Goal: Use online tool/utility: Utilize a website feature to perform a specific function

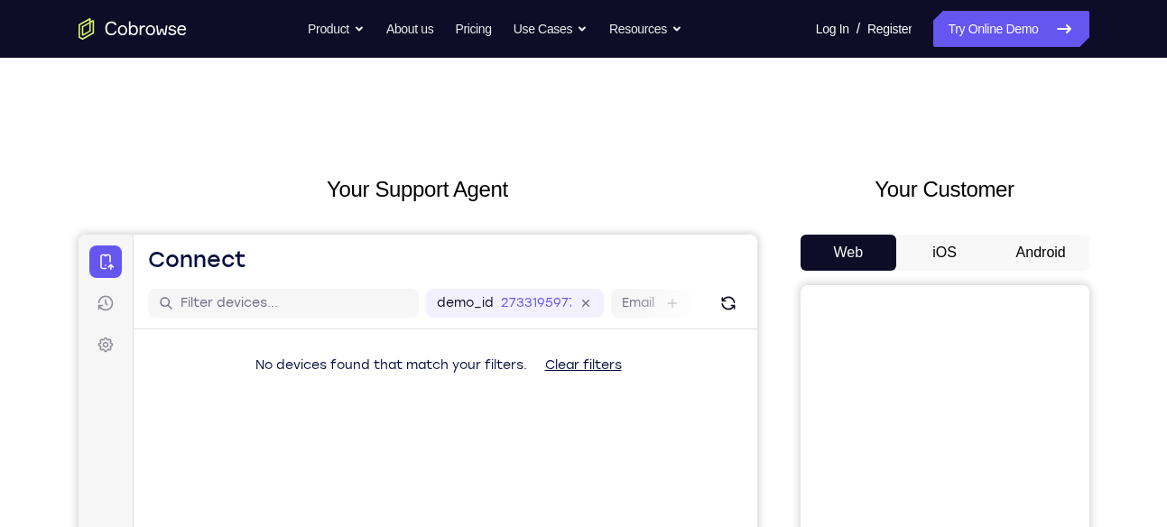
click at [1050, 243] on button "Android" at bounding box center [1041, 253] width 97 height 36
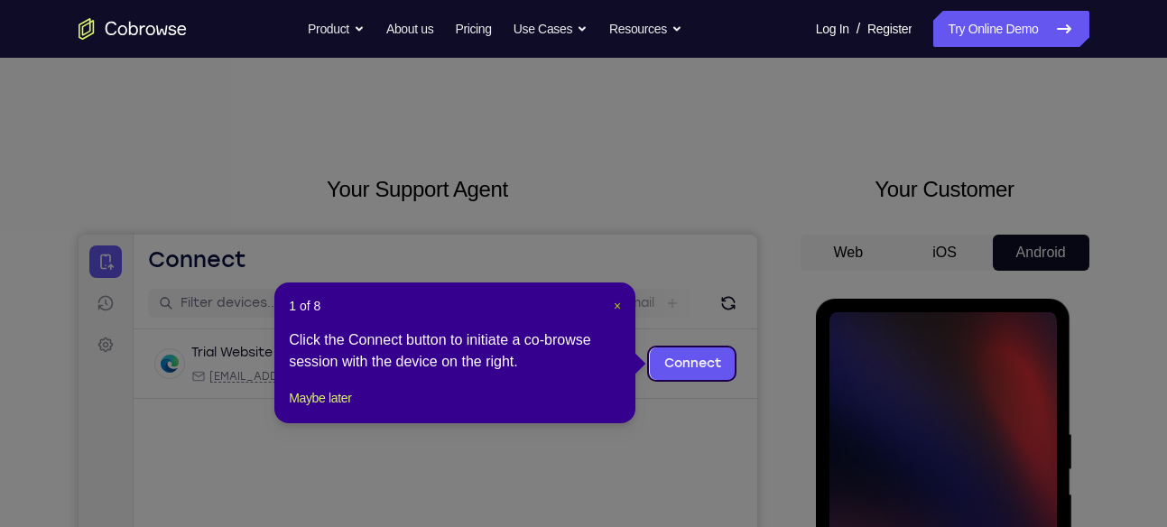
click at [620, 302] on span "×" at bounding box center [617, 306] width 7 height 14
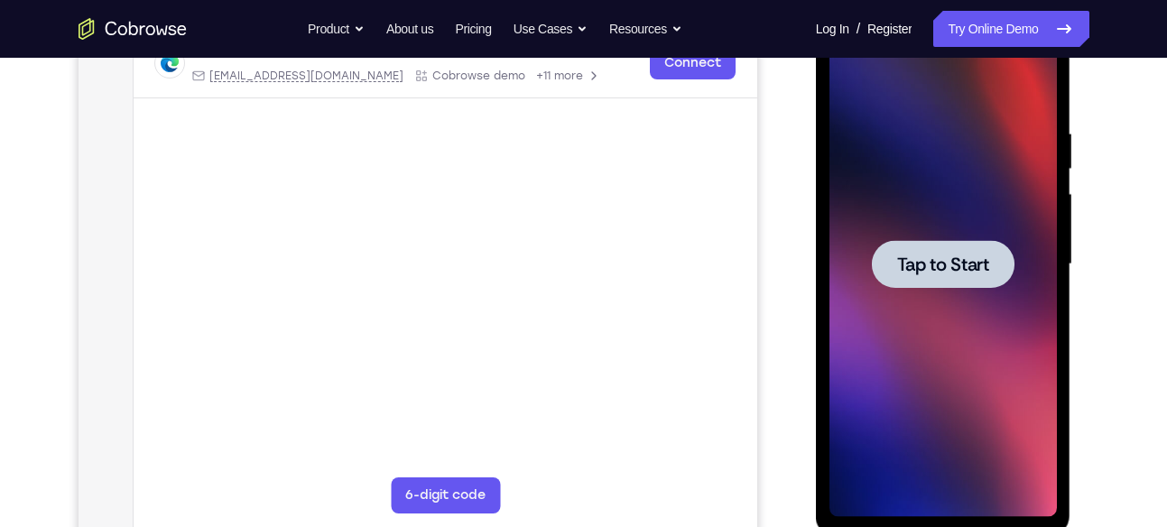
scroll to position [314, 0]
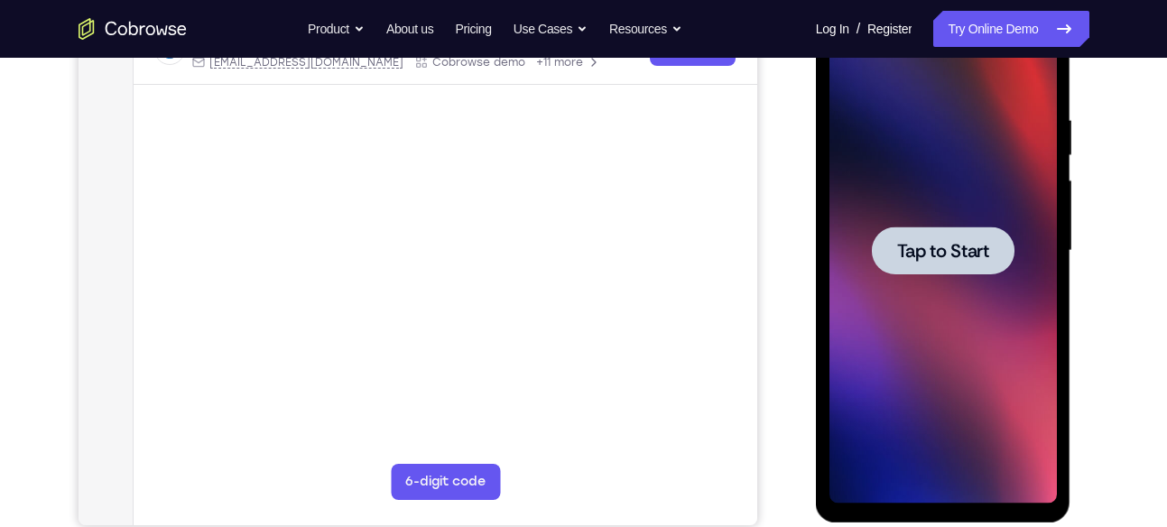
click at [918, 283] on div at bounding box center [944, 251] width 228 height 506
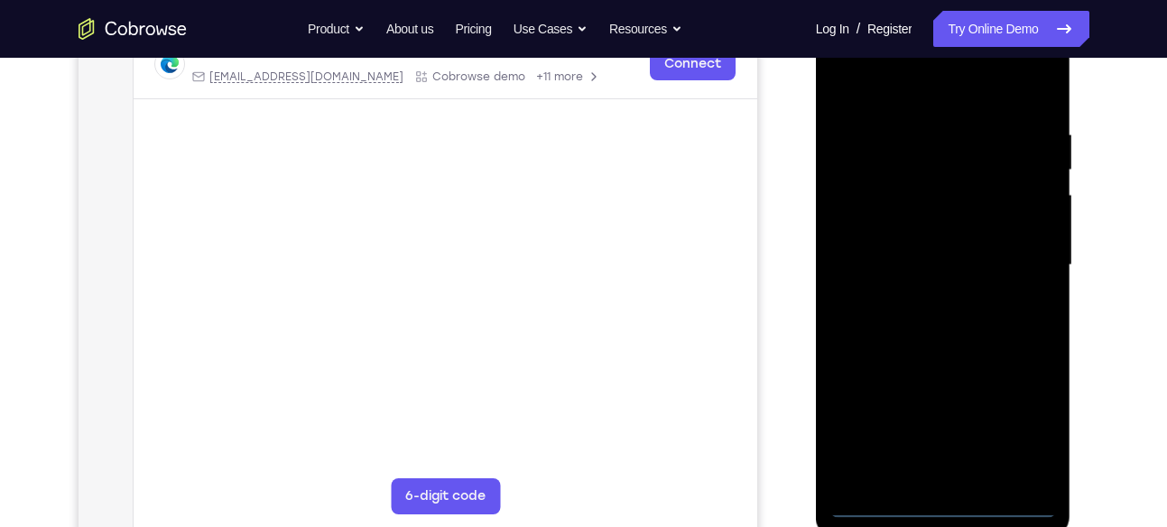
scroll to position [302, 0]
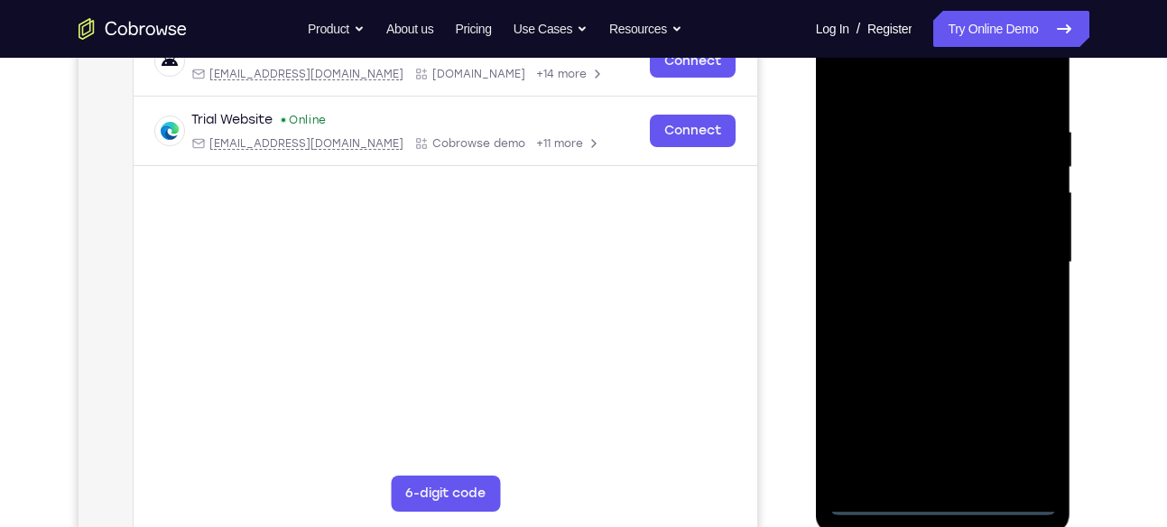
click at [943, 496] on div at bounding box center [944, 263] width 228 height 506
click at [1028, 428] on div at bounding box center [944, 263] width 228 height 506
click at [925, 97] on div at bounding box center [944, 263] width 228 height 506
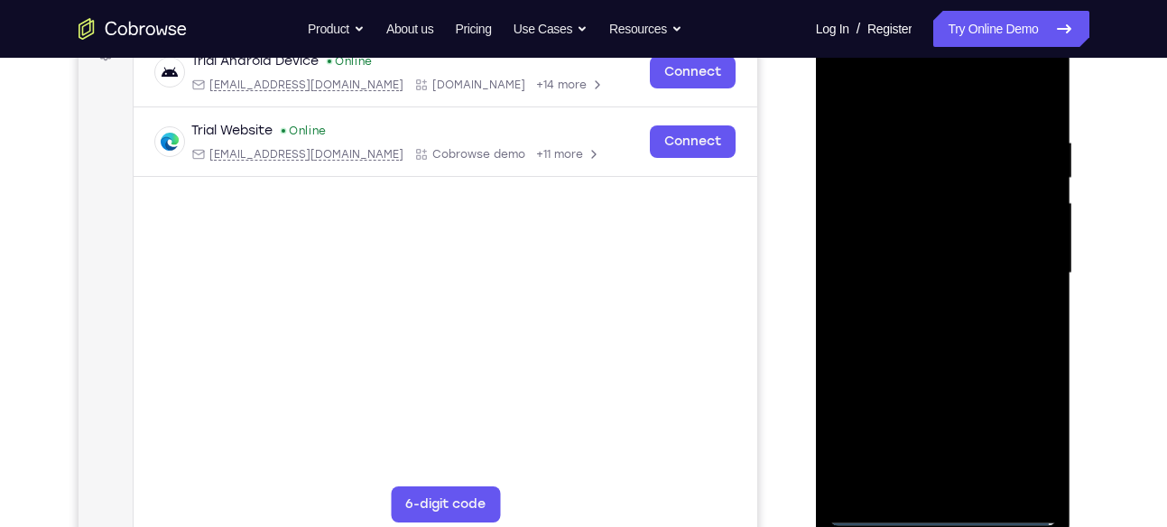
click at [939, 170] on div at bounding box center [944, 274] width 228 height 506
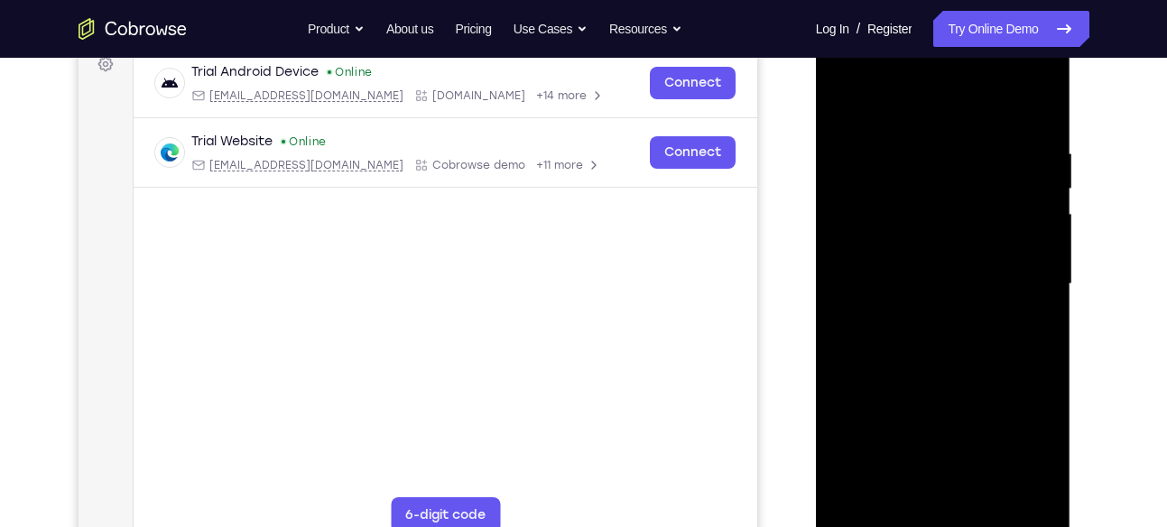
click at [962, 399] on div at bounding box center [944, 285] width 228 height 506
click at [939, 330] on div at bounding box center [944, 285] width 228 height 506
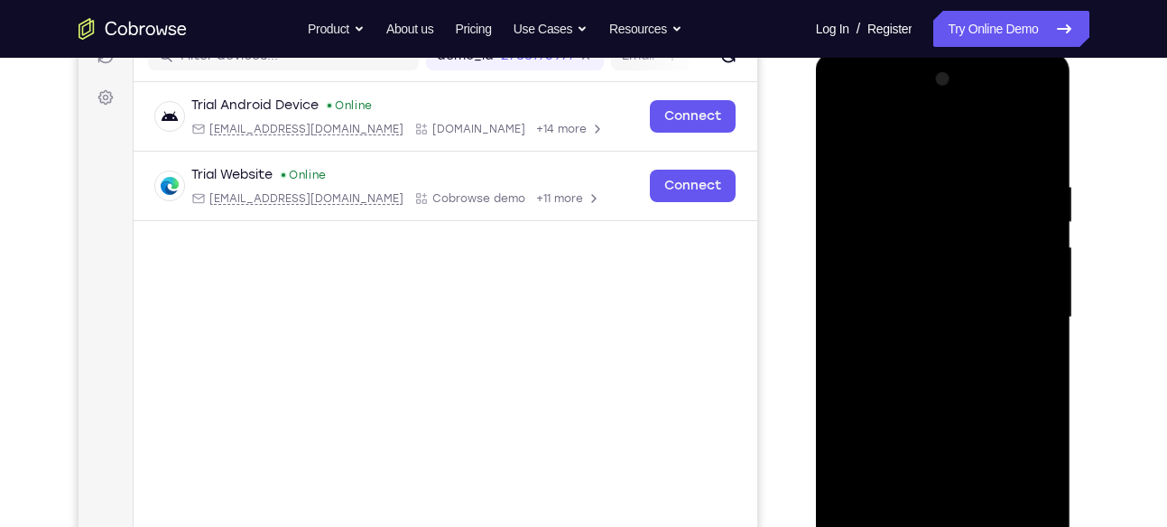
scroll to position [246, 0]
click at [953, 219] on div at bounding box center [944, 319] width 228 height 506
drag, startPoint x: 968, startPoint y: 293, endPoint x: 976, endPoint y: 148, distance: 144.7
click at [976, 148] on div at bounding box center [944, 319] width 228 height 506
drag, startPoint x: 975, startPoint y: 404, endPoint x: 969, endPoint y: 265, distance: 139.2
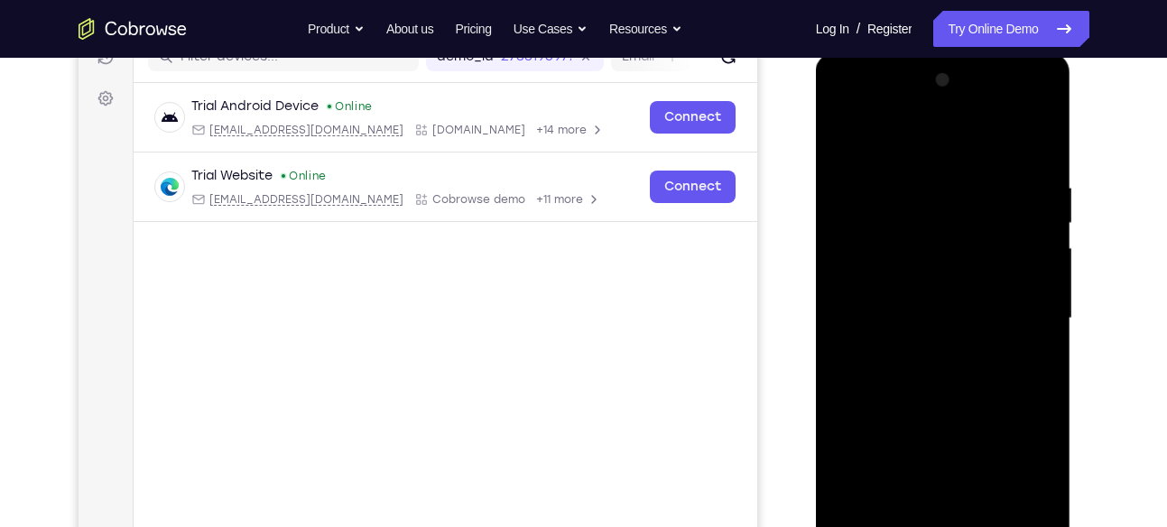
click at [969, 265] on div at bounding box center [944, 319] width 228 height 506
drag, startPoint x: 971, startPoint y: 434, endPoint x: 949, endPoint y: 276, distance: 159.6
click at [949, 276] on div at bounding box center [944, 319] width 228 height 506
drag, startPoint x: 981, startPoint y: 382, endPoint x: 967, endPoint y: 357, distance: 28.7
click at [967, 357] on div at bounding box center [944, 319] width 228 height 506
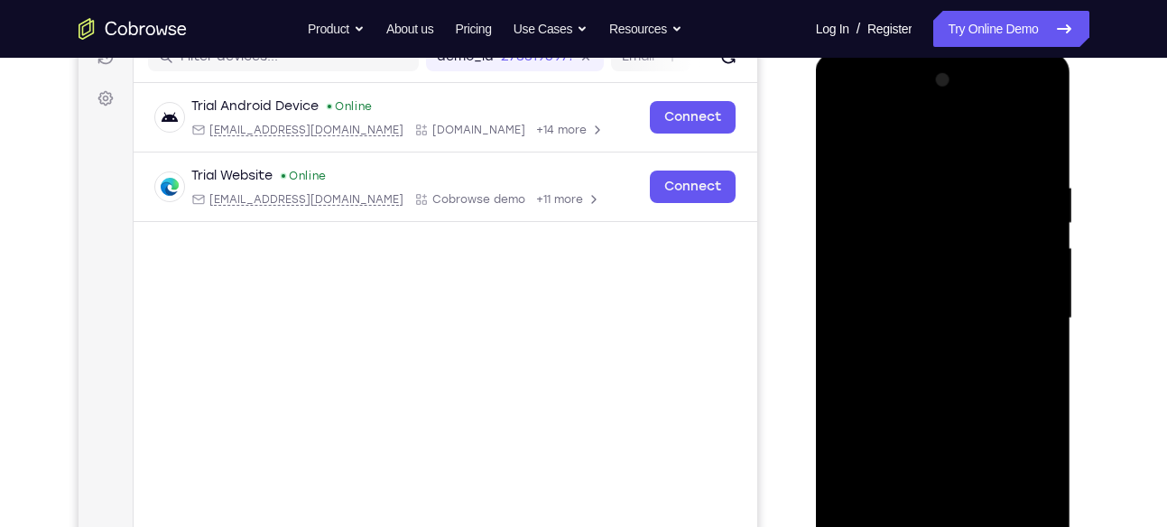
click at [844, 201] on div at bounding box center [944, 319] width 228 height 506
drag, startPoint x: 984, startPoint y: 354, endPoint x: 954, endPoint y: 180, distance: 176.8
click at [954, 180] on div at bounding box center [944, 319] width 228 height 506
drag, startPoint x: 955, startPoint y: 436, endPoint x: 919, endPoint y: 172, distance: 266.1
click at [919, 172] on div at bounding box center [944, 319] width 228 height 506
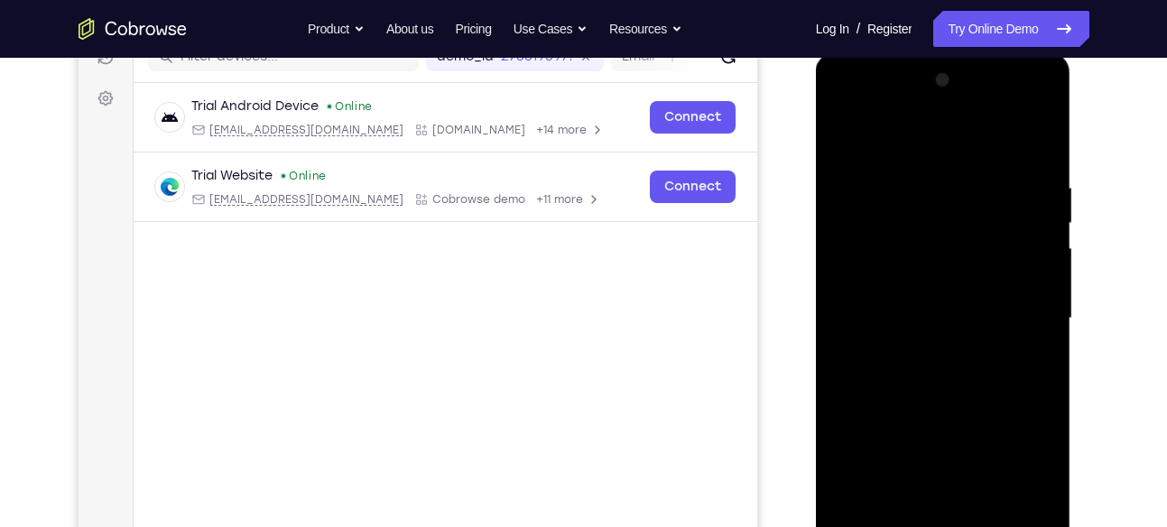
drag, startPoint x: 958, startPoint y: 416, endPoint x: 943, endPoint y: 218, distance: 199.2
click at [943, 218] on div at bounding box center [944, 319] width 228 height 506
drag, startPoint x: 956, startPoint y: 371, endPoint x: 945, endPoint y: 203, distance: 168.3
click at [945, 203] on div at bounding box center [944, 319] width 228 height 506
drag, startPoint x: 971, startPoint y: 414, endPoint x: 953, endPoint y: 205, distance: 209.4
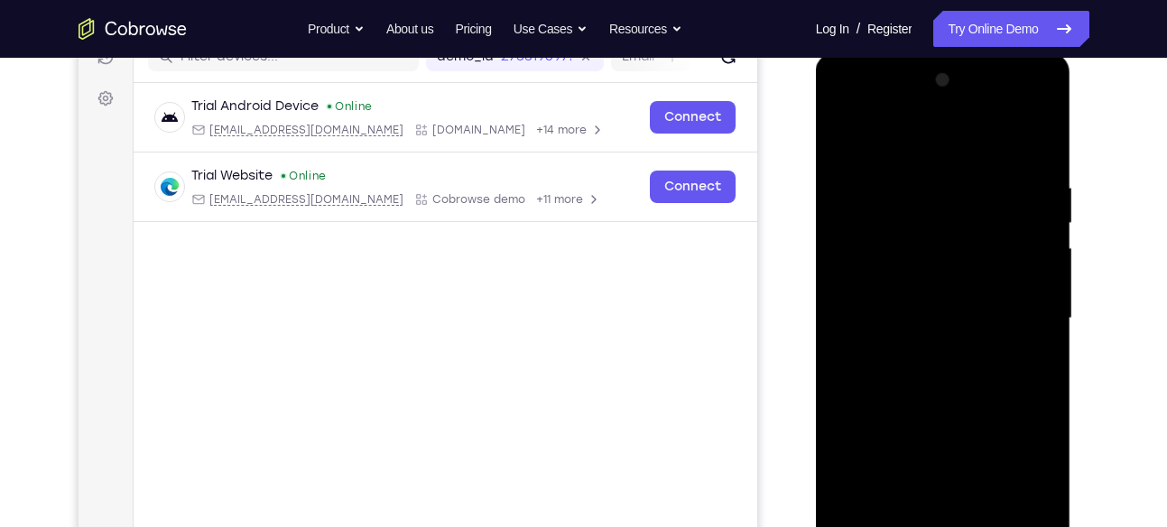
click at [953, 205] on div at bounding box center [944, 319] width 228 height 506
drag, startPoint x: 961, startPoint y: 397, endPoint x: 944, endPoint y: 257, distance: 140.9
click at [944, 257] on div at bounding box center [944, 319] width 228 height 506
drag, startPoint x: 965, startPoint y: 383, endPoint x: 943, endPoint y: 228, distance: 156.9
click at [943, 228] on div at bounding box center [944, 319] width 228 height 506
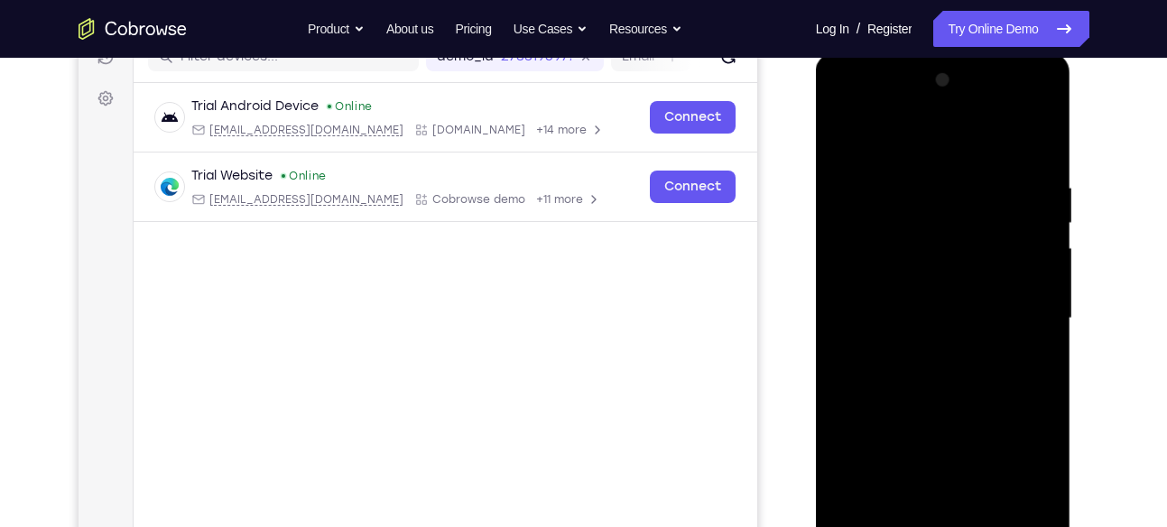
drag, startPoint x: 949, startPoint y: 425, endPoint x: 930, endPoint y: 221, distance: 204.9
click at [930, 221] on div at bounding box center [944, 319] width 228 height 506
drag, startPoint x: 961, startPoint y: 399, endPoint x: 914, endPoint y: 182, distance: 221.7
click at [914, 182] on div at bounding box center [944, 319] width 228 height 506
drag, startPoint x: 927, startPoint y: 390, endPoint x: 913, endPoint y: 223, distance: 167.7
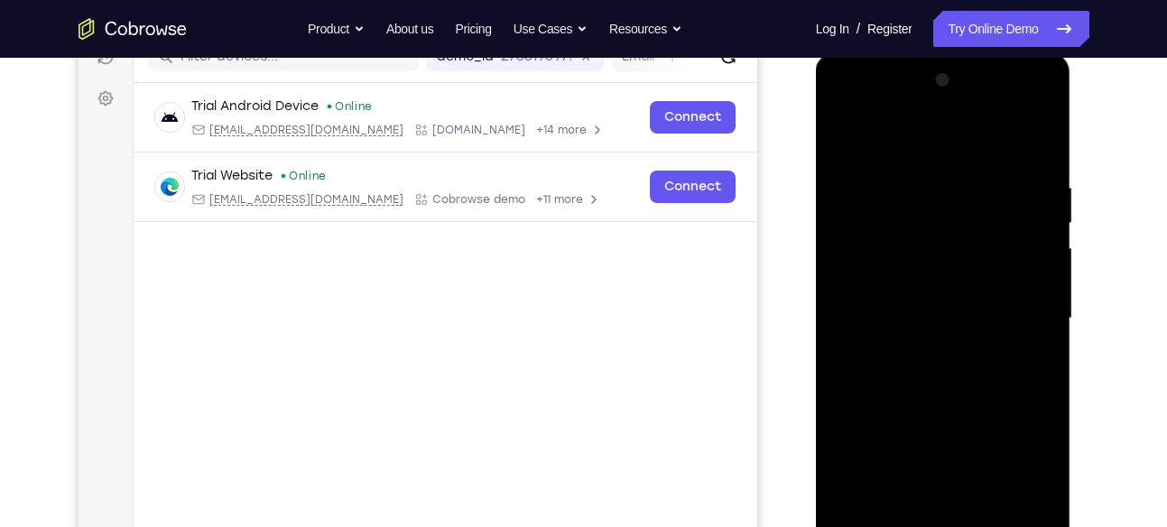
click at [913, 223] on div at bounding box center [944, 319] width 228 height 506
drag, startPoint x: 953, startPoint y: 423, endPoint x: 936, endPoint y: 196, distance: 228.1
click at [936, 196] on div at bounding box center [944, 319] width 228 height 506
drag, startPoint x: 969, startPoint y: 432, endPoint x: 965, endPoint y: 278, distance: 153.5
click at [965, 278] on div at bounding box center [944, 319] width 228 height 506
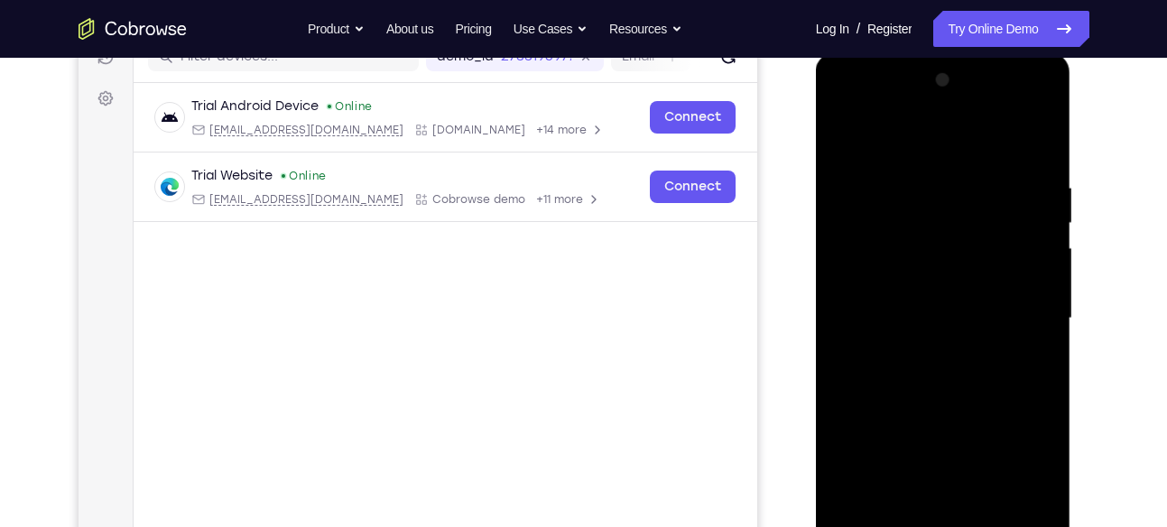
drag, startPoint x: 967, startPoint y: 358, endPoint x: 969, endPoint y: 243, distance: 114.7
click at [969, 243] on div at bounding box center [944, 319] width 228 height 506
drag, startPoint x: 971, startPoint y: 382, endPoint x: 980, endPoint y: 245, distance: 137.5
click at [980, 245] on div at bounding box center [944, 319] width 228 height 506
drag, startPoint x: 962, startPoint y: 386, endPoint x: 938, endPoint y: 163, distance: 225.1
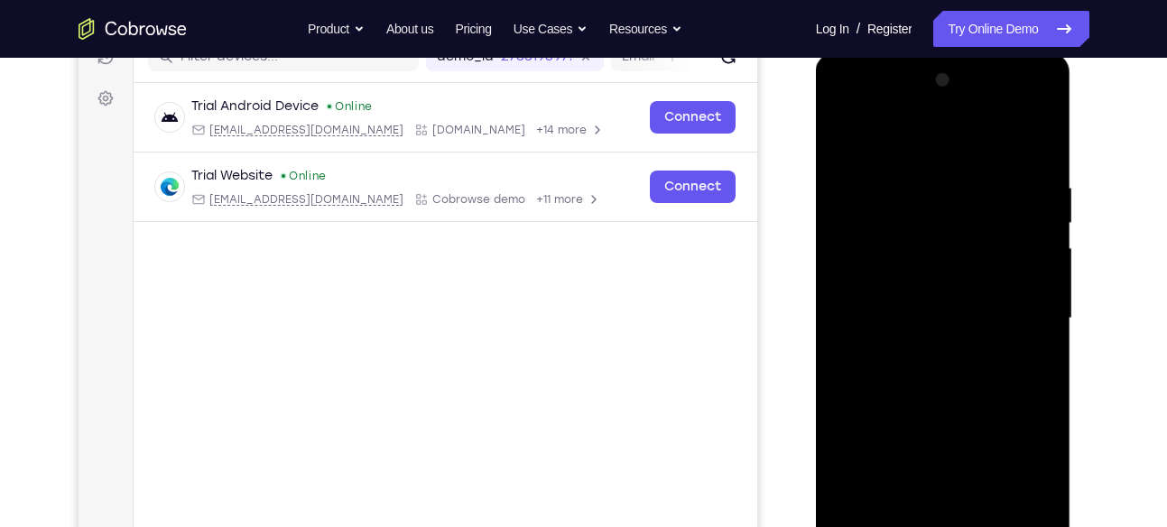
click at [938, 163] on div at bounding box center [944, 319] width 228 height 506
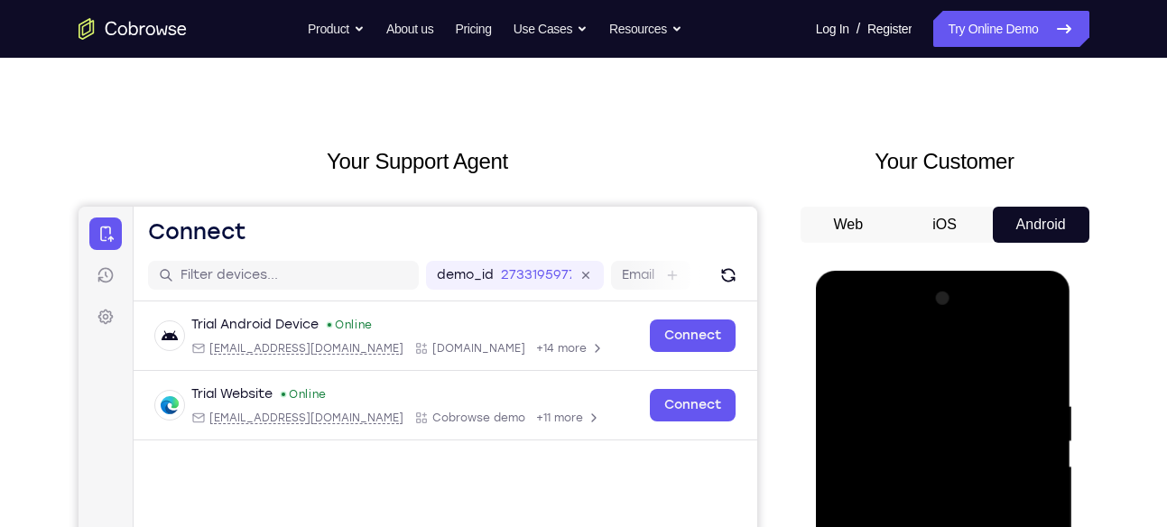
scroll to position [0, 0]
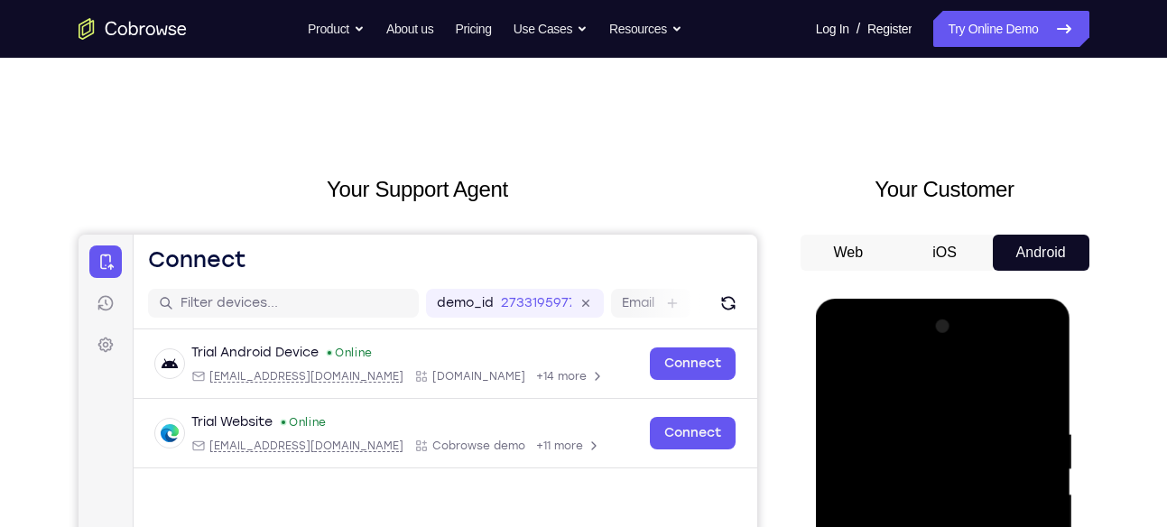
drag, startPoint x: 908, startPoint y: 388, endPoint x: 917, endPoint y: 521, distance: 133.0
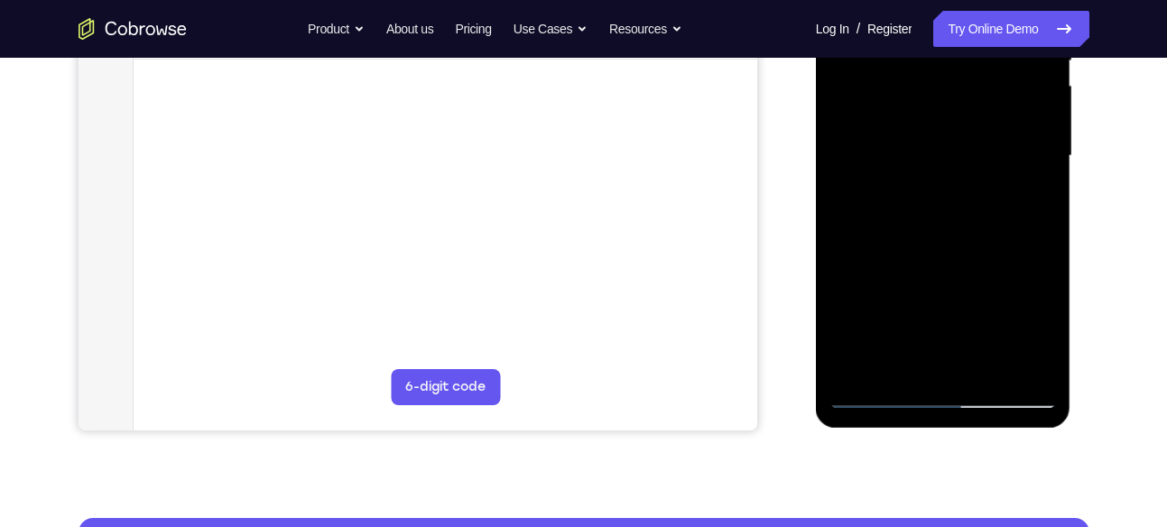
scroll to position [412, 0]
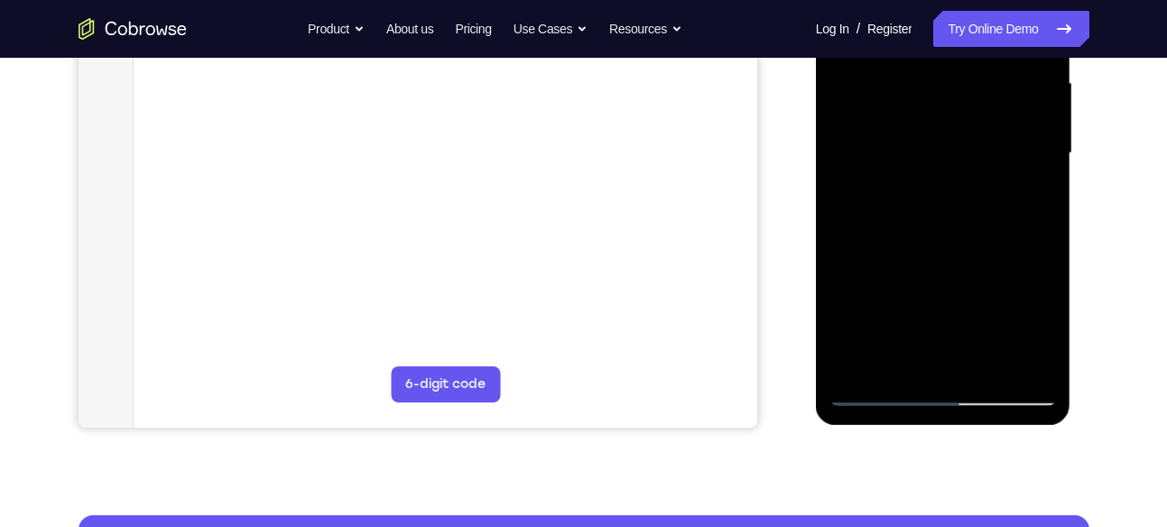
click at [962, 367] on div at bounding box center [944, 154] width 228 height 506
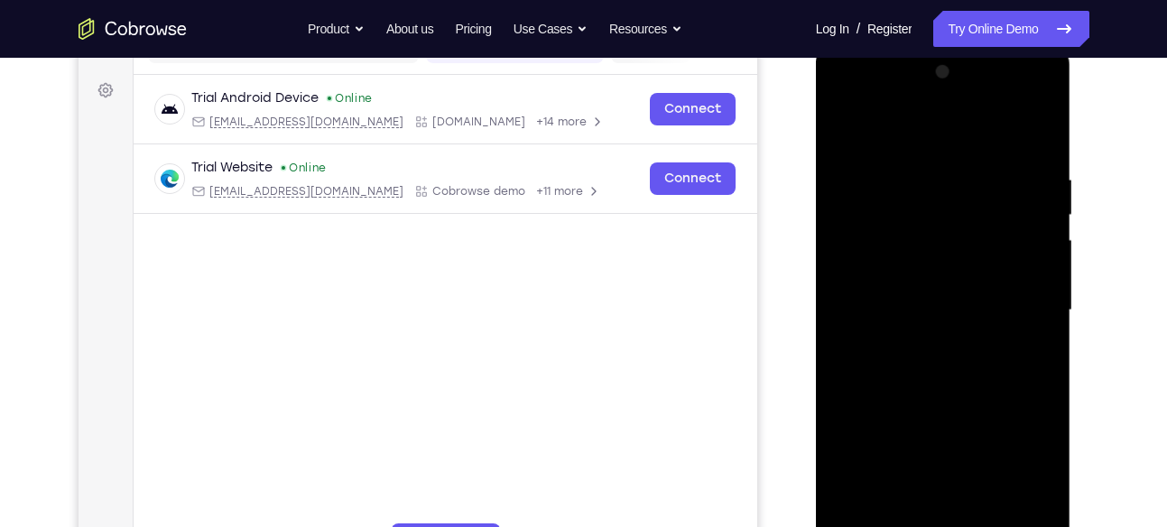
scroll to position [254, 0]
click at [965, 266] on div at bounding box center [944, 312] width 228 height 506
click at [840, 132] on div at bounding box center [944, 312] width 228 height 506
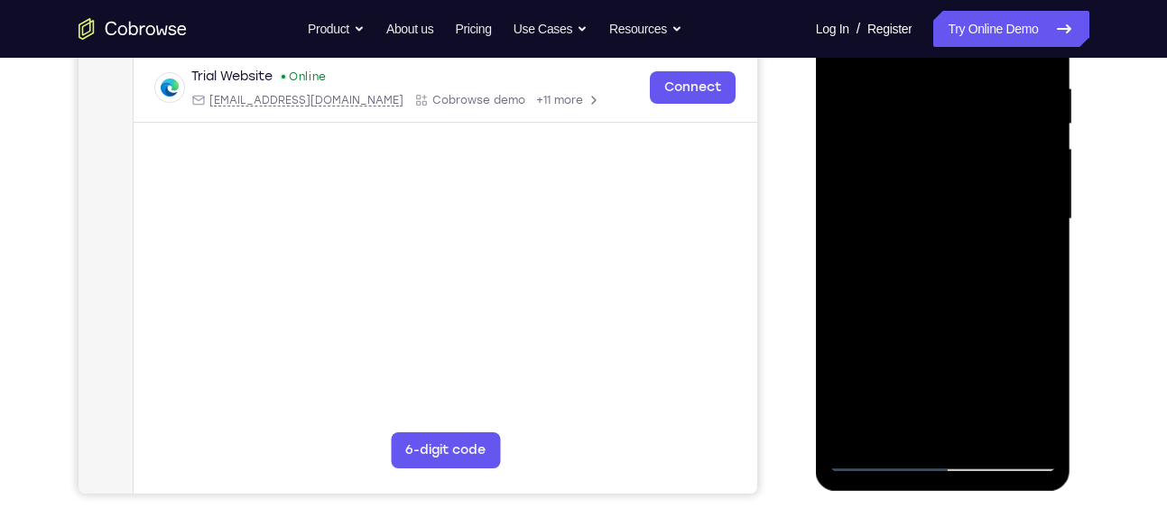
scroll to position [349, 0]
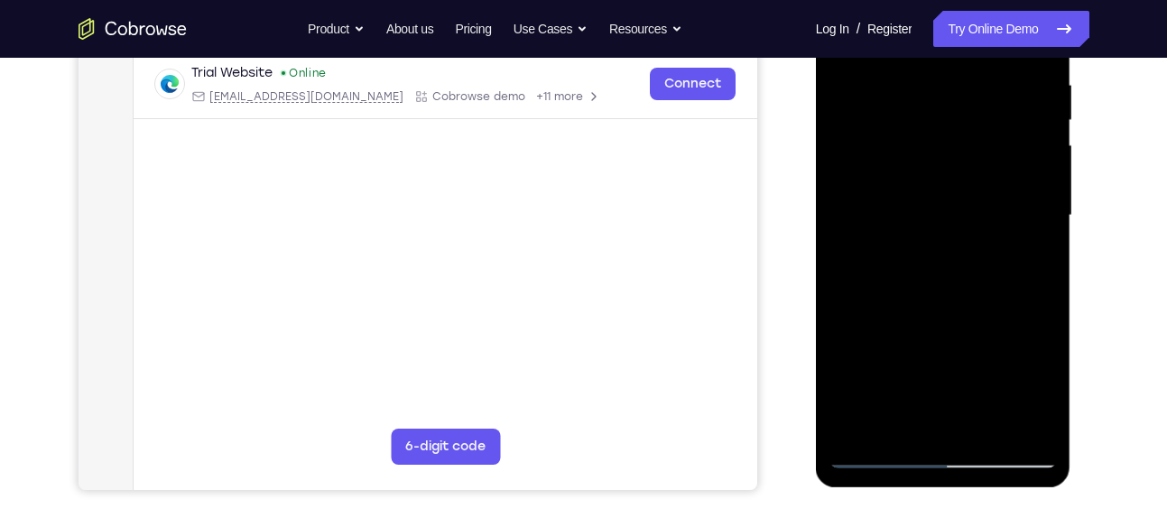
click at [850, 426] on div at bounding box center [944, 216] width 228 height 506
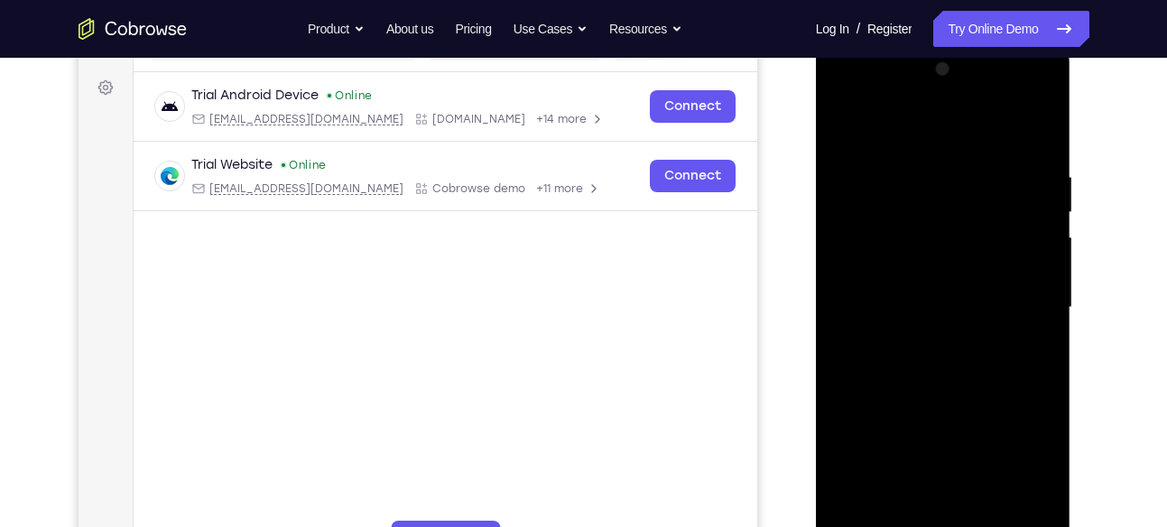
drag, startPoint x: 946, startPoint y: 266, endPoint x: 949, endPoint y: 381, distance: 114.7
click at [949, 381] on div at bounding box center [944, 308] width 228 height 506
click at [952, 185] on div at bounding box center [944, 308] width 228 height 506
drag, startPoint x: 955, startPoint y: 320, endPoint x: 978, endPoint y: 136, distance: 184.7
click at [978, 136] on div at bounding box center [944, 308] width 228 height 506
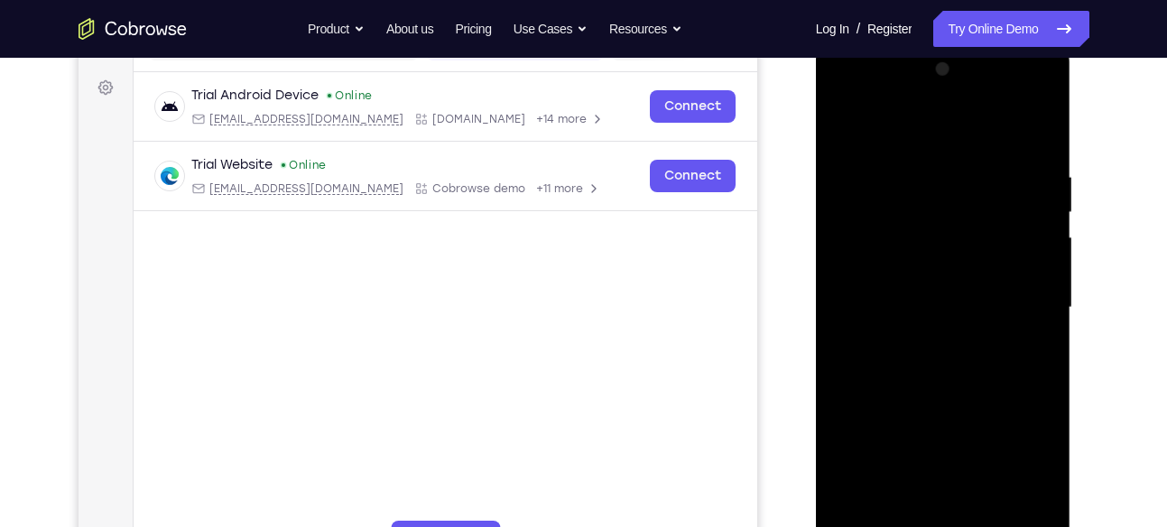
drag, startPoint x: 989, startPoint y: 440, endPoint x: 984, endPoint y: 292, distance: 148.1
click at [984, 292] on div at bounding box center [944, 308] width 228 height 506
drag, startPoint x: 981, startPoint y: 360, endPoint x: 960, endPoint y: 180, distance: 181.8
click at [960, 180] on div at bounding box center [944, 308] width 228 height 506
drag, startPoint x: 973, startPoint y: 400, endPoint x: 961, endPoint y: 270, distance: 130.6
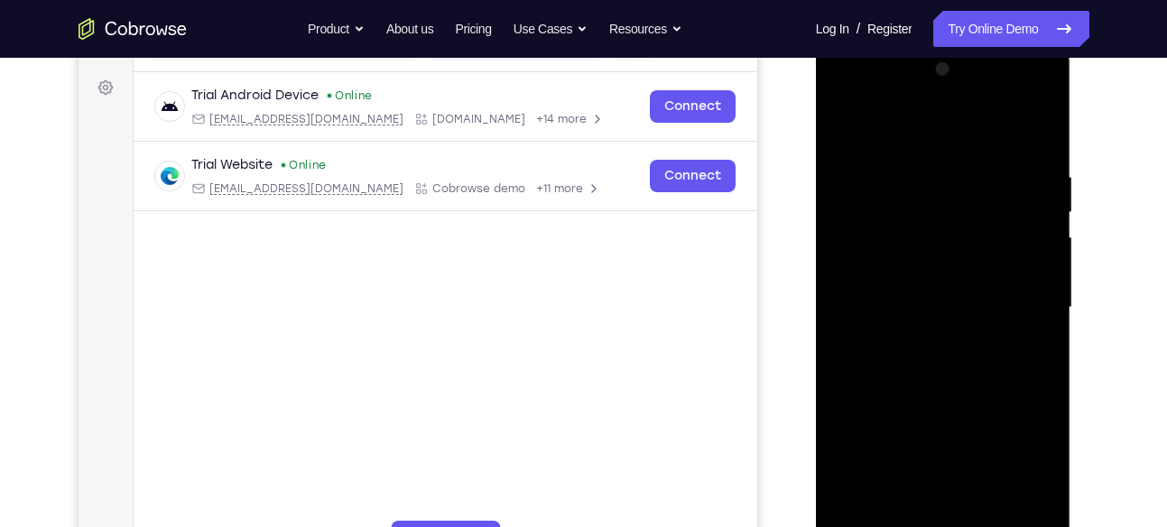
click at [961, 270] on div at bounding box center [944, 308] width 228 height 506
click at [947, 374] on div at bounding box center [944, 308] width 228 height 506
drag, startPoint x: 964, startPoint y: 335, endPoint x: 952, endPoint y: 177, distance: 158.5
click at [952, 177] on div at bounding box center [944, 308] width 228 height 506
drag, startPoint x: 973, startPoint y: 392, endPoint x: 955, endPoint y: 268, distance: 125.0
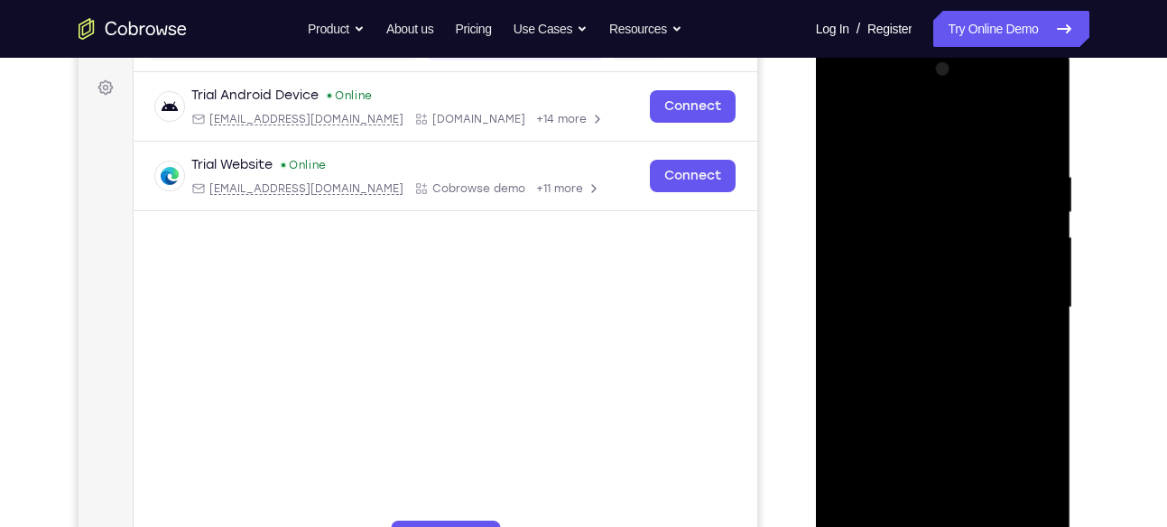
click at [955, 268] on div at bounding box center [944, 308] width 228 height 506
click at [949, 394] on div at bounding box center [944, 308] width 228 height 506
drag, startPoint x: 966, startPoint y: 339, endPoint x: 946, endPoint y: 178, distance: 161.9
click at [946, 178] on div at bounding box center [944, 308] width 228 height 506
drag, startPoint x: 957, startPoint y: 367, endPoint x: 949, endPoint y: 263, distance: 104.1
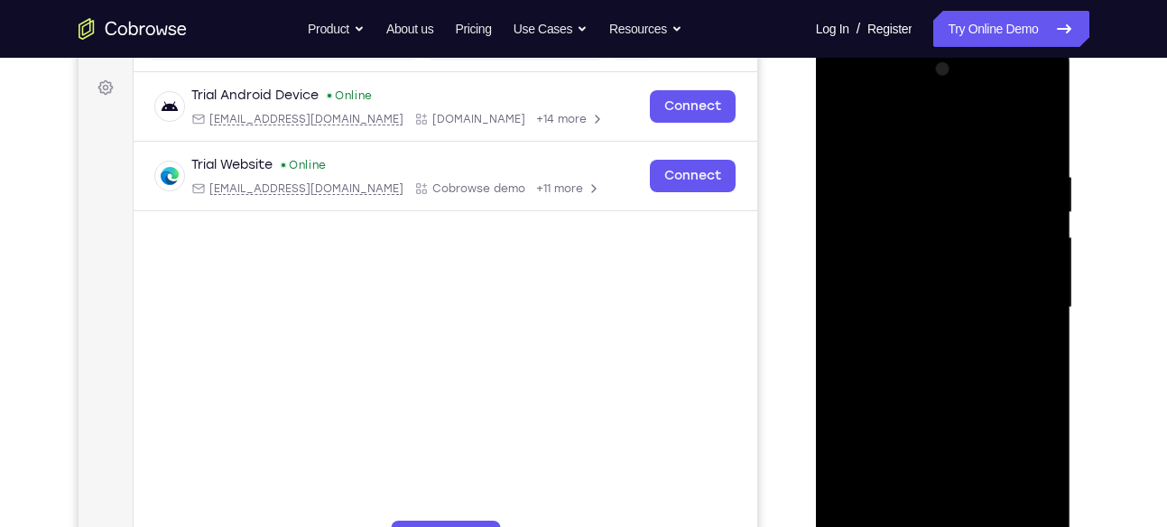
click at [949, 263] on div at bounding box center [944, 308] width 228 height 506
click at [953, 329] on div at bounding box center [944, 308] width 228 height 506
drag, startPoint x: 964, startPoint y: 404, endPoint x: 938, endPoint y: 208, distance: 197.7
click at [938, 208] on div at bounding box center [944, 308] width 228 height 506
drag, startPoint x: 955, startPoint y: 403, endPoint x: 939, endPoint y: 217, distance: 186.7
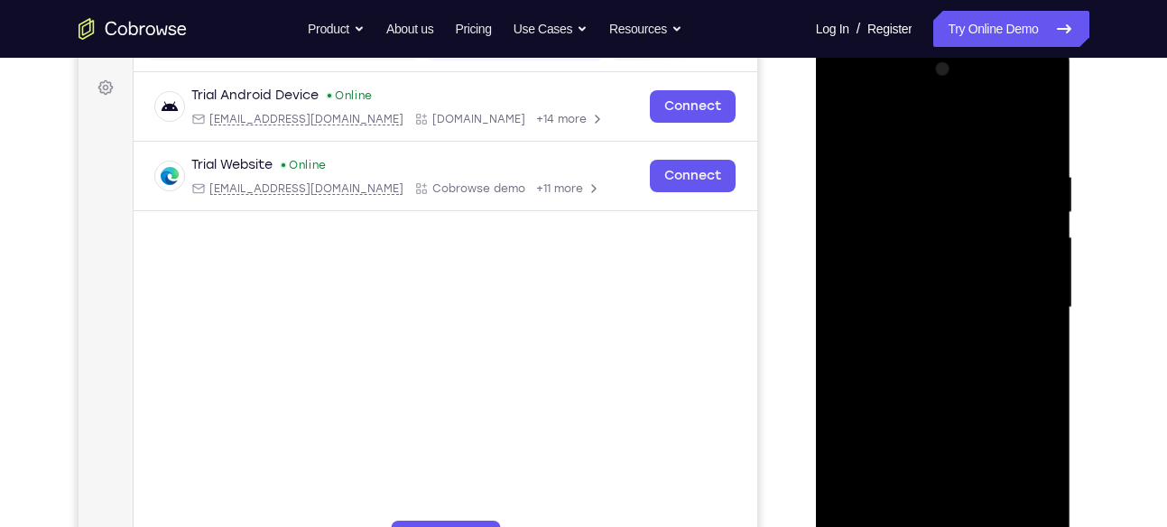
click at [939, 217] on div at bounding box center [944, 308] width 228 height 506
drag, startPoint x: 949, startPoint y: 361, endPoint x: 924, endPoint y: 173, distance: 189.5
click at [924, 173] on div at bounding box center [944, 308] width 228 height 506
drag, startPoint x: 989, startPoint y: 409, endPoint x: 970, endPoint y: 205, distance: 204.9
click at [970, 205] on div at bounding box center [944, 308] width 228 height 506
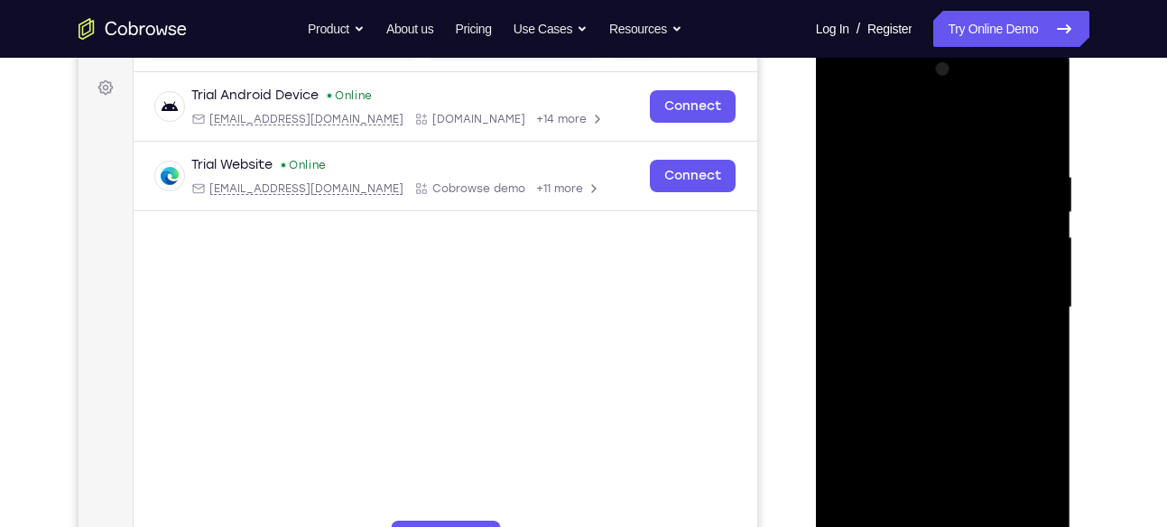
drag, startPoint x: 933, startPoint y: 443, endPoint x: 923, endPoint y: 194, distance: 249.4
click at [923, 194] on div at bounding box center [944, 308] width 228 height 506
drag, startPoint x: 962, startPoint y: 417, endPoint x: 951, endPoint y: 203, distance: 214.3
click at [951, 203] on div at bounding box center [944, 308] width 228 height 506
drag, startPoint x: 972, startPoint y: 383, endPoint x: 965, endPoint y: 200, distance: 182.5
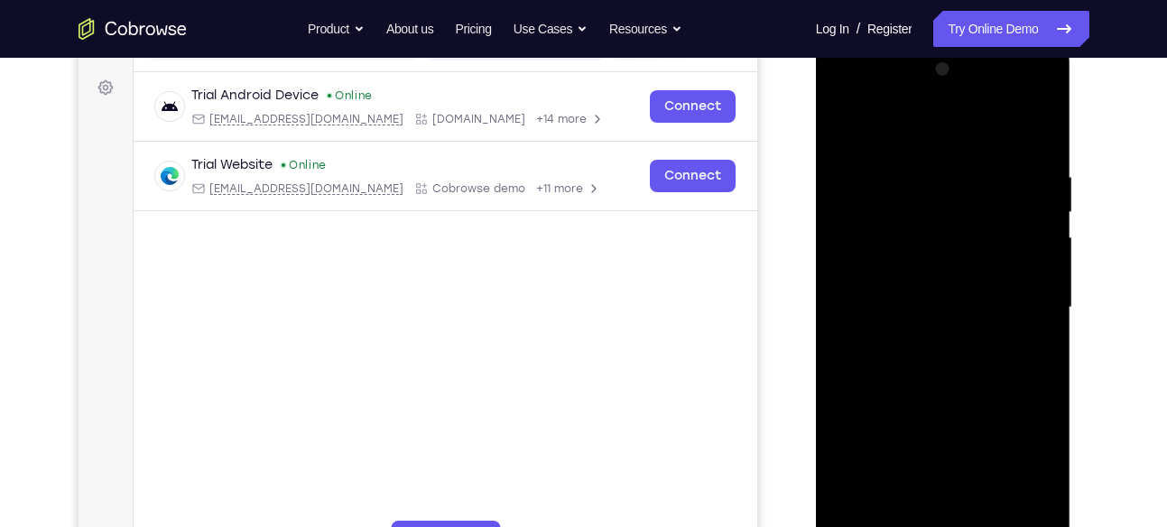
click at [965, 200] on div at bounding box center [944, 308] width 228 height 506
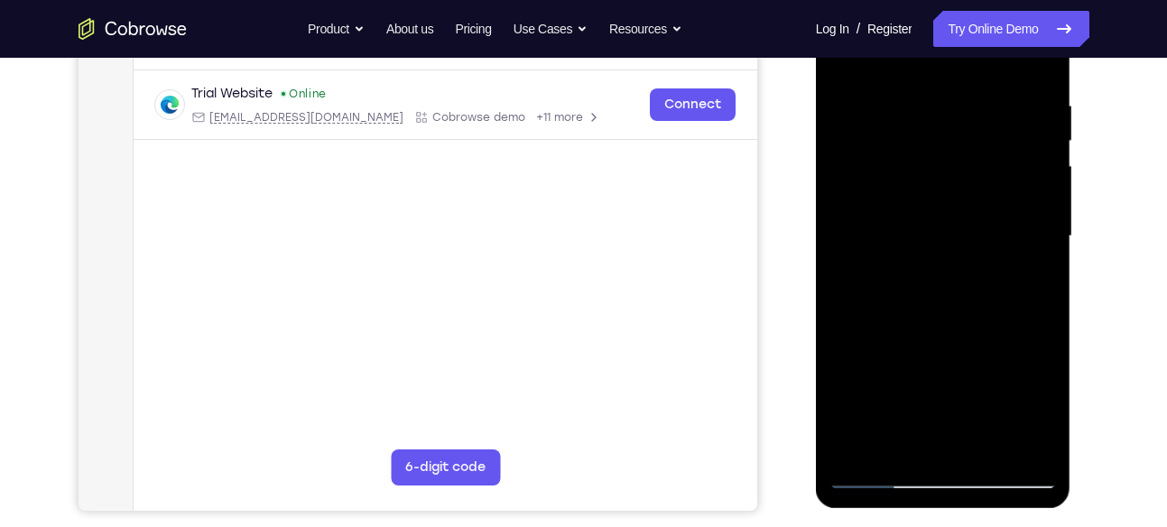
scroll to position [330, 0]
click at [947, 330] on div at bounding box center [944, 236] width 228 height 506
click at [912, 330] on div at bounding box center [944, 236] width 228 height 506
click at [952, 282] on div at bounding box center [944, 236] width 228 height 506
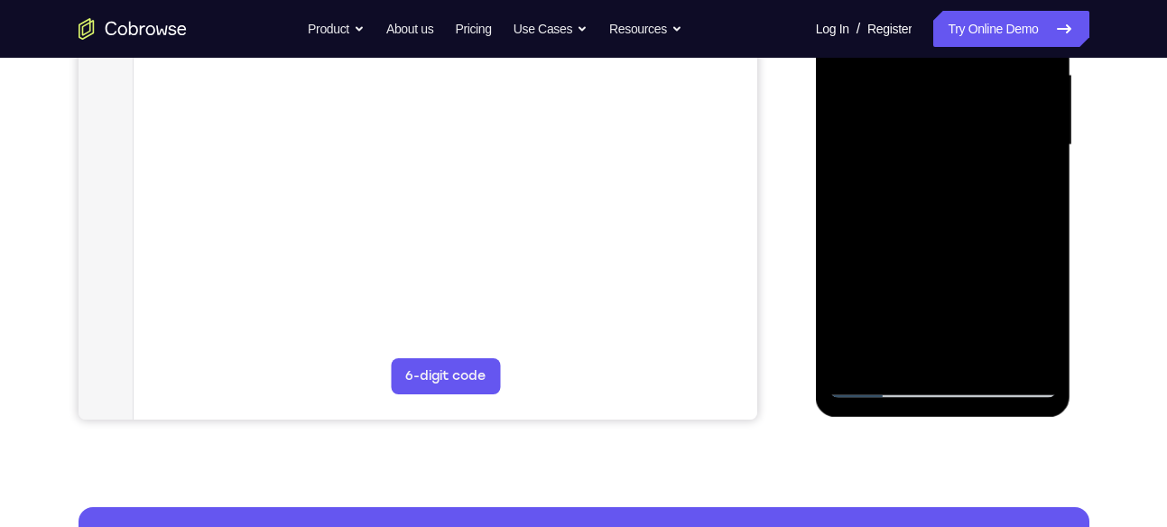
drag, startPoint x: 977, startPoint y: 276, endPoint x: 958, endPoint y: 132, distance: 145.7
click at [958, 132] on div at bounding box center [944, 146] width 228 height 506
drag, startPoint x: 953, startPoint y: 228, endPoint x: 940, endPoint y: 105, distance: 124.4
click at [940, 105] on div at bounding box center [944, 146] width 228 height 506
drag, startPoint x: 960, startPoint y: 270, endPoint x: 966, endPoint y: 149, distance: 121.1
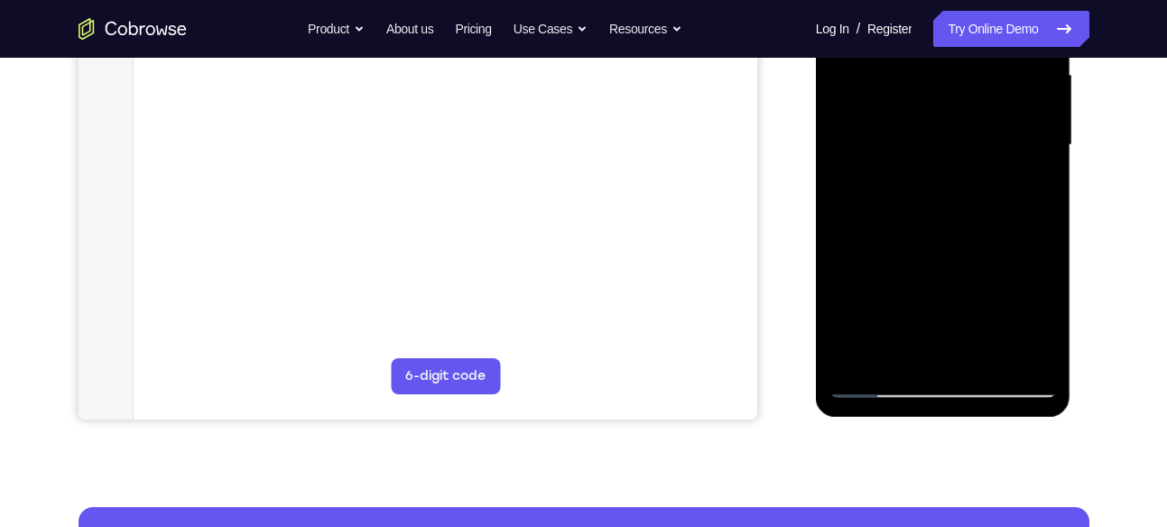
click at [966, 149] on div at bounding box center [944, 146] width 228 height 506
drag, startPoint x: 974, startPoint y: 246, endPoint x: 960, endPoint y: 64, distance: 182.9
click at [960, 64] on div at bounding box center [944, 146] width 228 height 506
drag, startPoint x: 968, startPoint y: 284, endPoint x: 950, endPoint y: 142, distance: 143.8
click at [950, 142] on div at bounding box center [944, 146] width 228 height 506
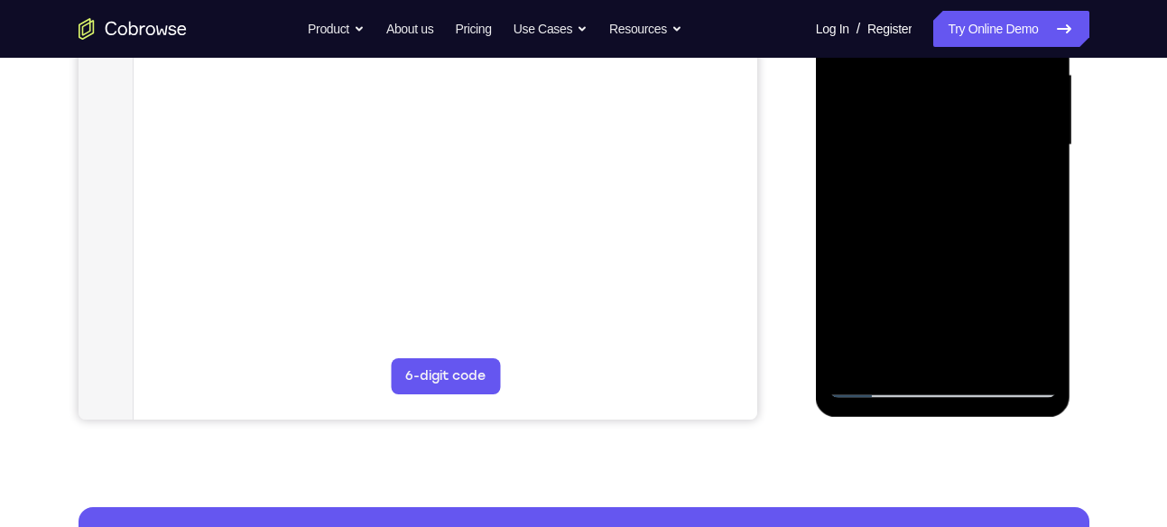
drag, startPoint x: 962, startPoint y: 226, endPoint x: 954, endPoint y: 121, distance: 105.0
click at [954, 121] on div at bounding box center [944, 146] width 228 height 506
drag, startPoint x: 963, startPoint y: 261, endPoint x: 940, endPoint y: 130, distance: 133.0
click at [940, 130] on div at bounding box center [944, 146] width 228 height 506
drag, startPoint x: 955, startPoint y: 301, endPoint x: 971, endPoint y: 162, distance: 140.0
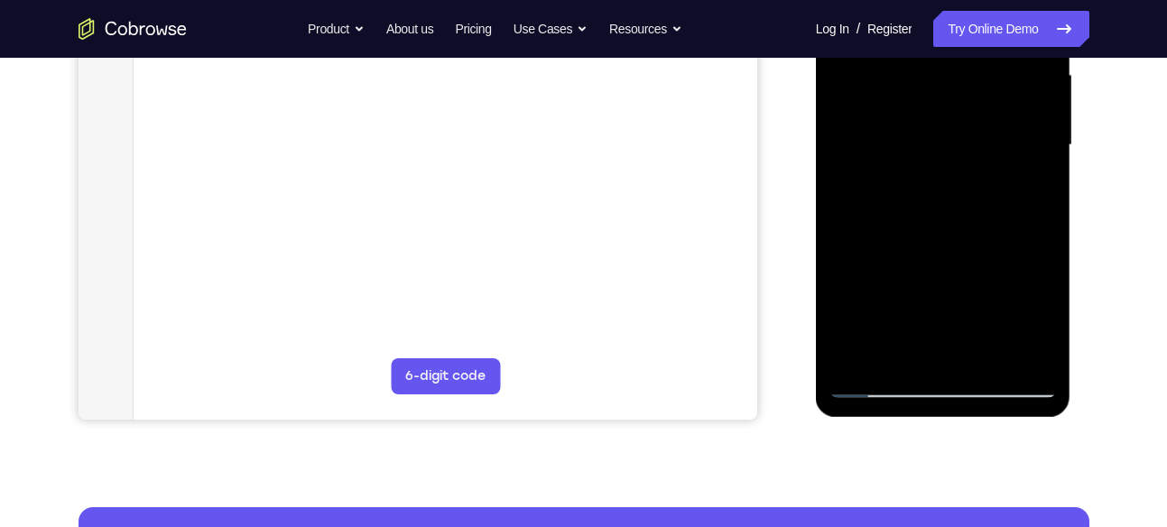
click at [971, 162] on div at bounding box center [944, 146] width 228 height 506
drag, startPoint x: 962, startPoint y: 267, endPoint x: 943, endPoint y: 132, distance: 136.9
click at [943, 132] on div at bounding box center [944, 146] width 228 height 506
drag, startPoint x: 962, startPoint y: 259, endPoint x: 934, endPoint y: 164, distance: 98.8
click at [934, 164] on div at bounding box center [944, 146] width 228 height 506
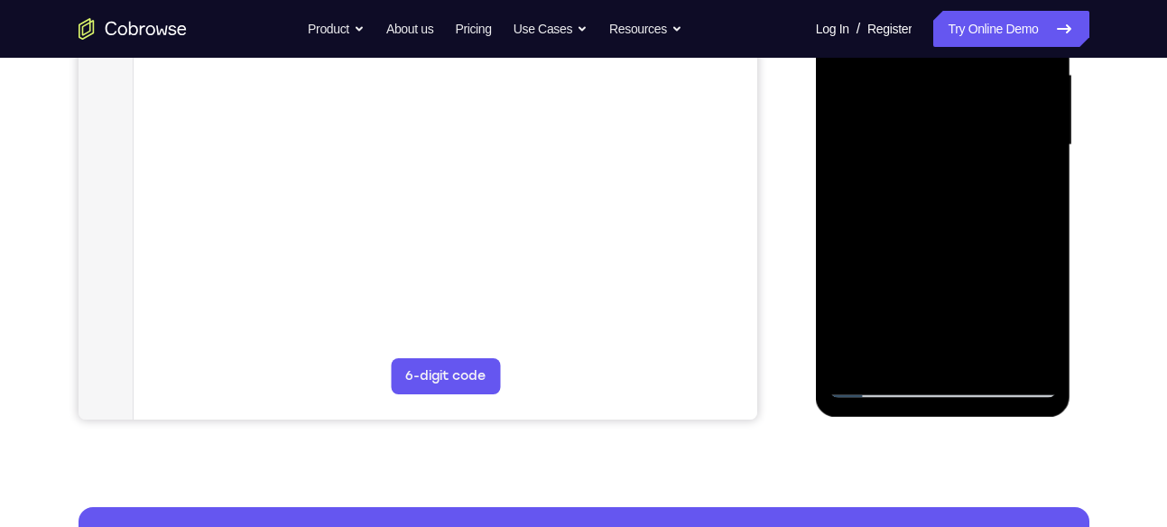
drag, startPoint x: 940, startPoint y: 272, endPoint x: 922, endPoint y: 149, distance: 124.1
click at [922, 149] on div at bounding box center [944, 146] width 228 height 506
click at [947, 260] on div at bounding box center [944, 146] width 228 height 506
drag, startPoint x: 957, startPoint y: 243, endPoint x: 944, endPoint y: 74, distance: 169.3
click at [944, 74] on div at bounding box center [944, 146] width 228 height 506
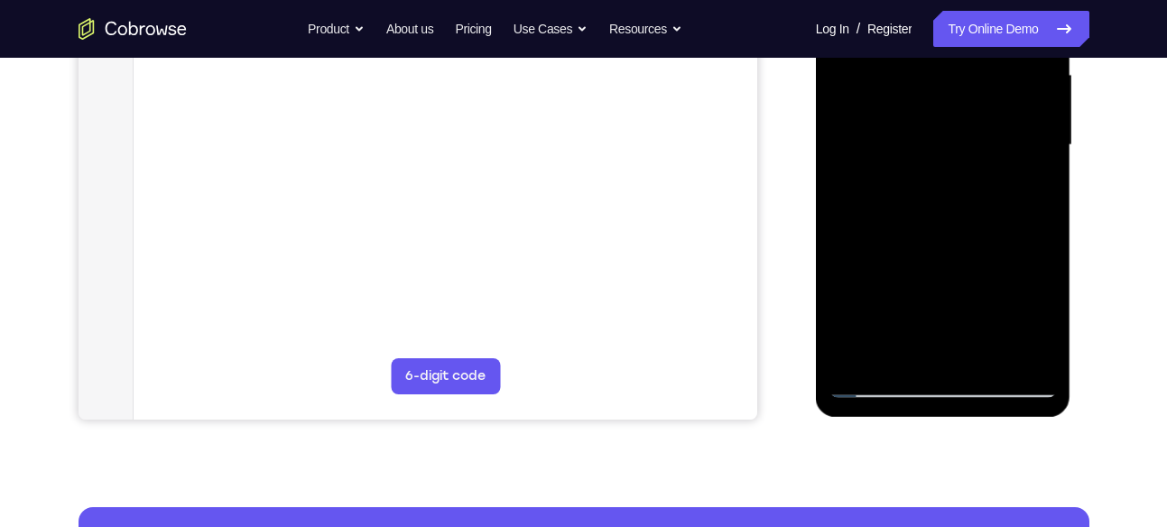
drag, startPoint x: 971, startPoint y: 271, endPoint x: 958, endPoint y: 144, distance: 128.0
click at [958, 144] on div at bounding box center [944, 146] width 228 height 506
drag, startPoint x: 967, startPoint y: 302, endPoint x: 963, endPoint y: 156, distance: 146.3
click at [963, 156] on div at bounding box center [944, 146] width 228 height 506
drag, startPoint x: 961, startPoint y: 251, endPoint x: 948, endPoint y: 122, distance: 129.7
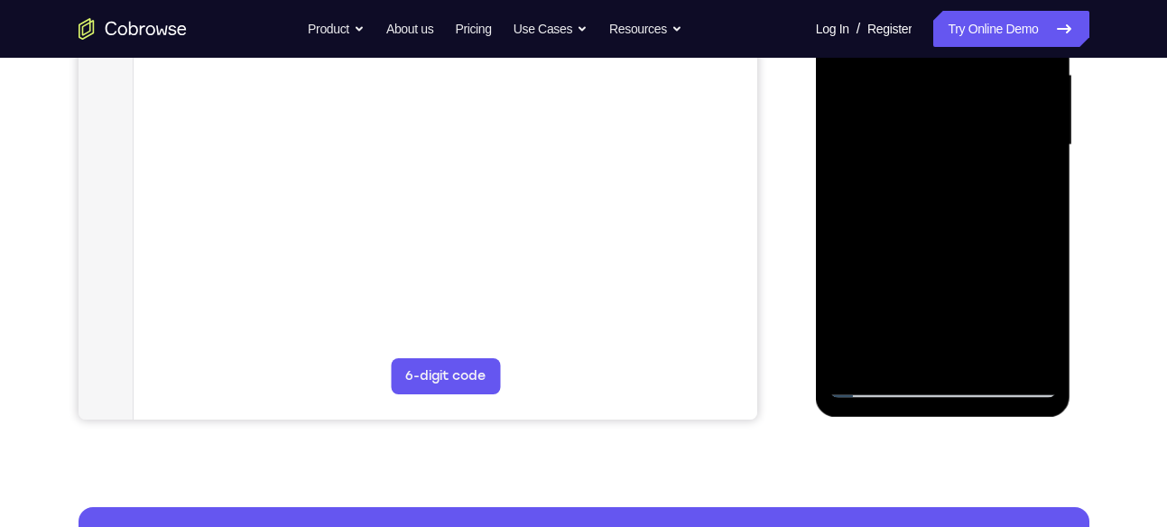
click at [948, 122] on div at bounding box center [944, 146] width 228 height 506
drag, startPoint x: 962, startPoint y: 290, endPoint x: 959, endPoint y: 209, distance: 80.4
click at [959, 209] on div at bounding box center [944, 146] width 228 height 506
drag, startPoint x: 959, startPoint y: 262, endPoint x: 957, endPoint y: 164, distance: 97.5
click at [957, 164] on div at bounding box center [944, 146] width 228 height 506
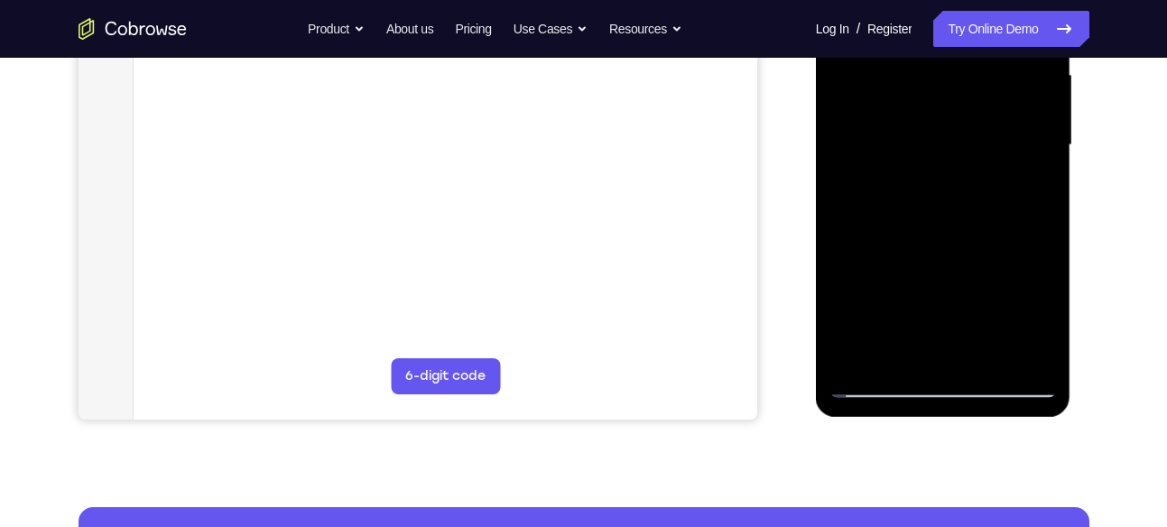
drag, startPoint x: 949, startPoint y: 274, endPoint x: 928, endPoint y: 163, distance: 113.0
click at [928, 163] on div at bounding box center [944, 146] width 228 height 506
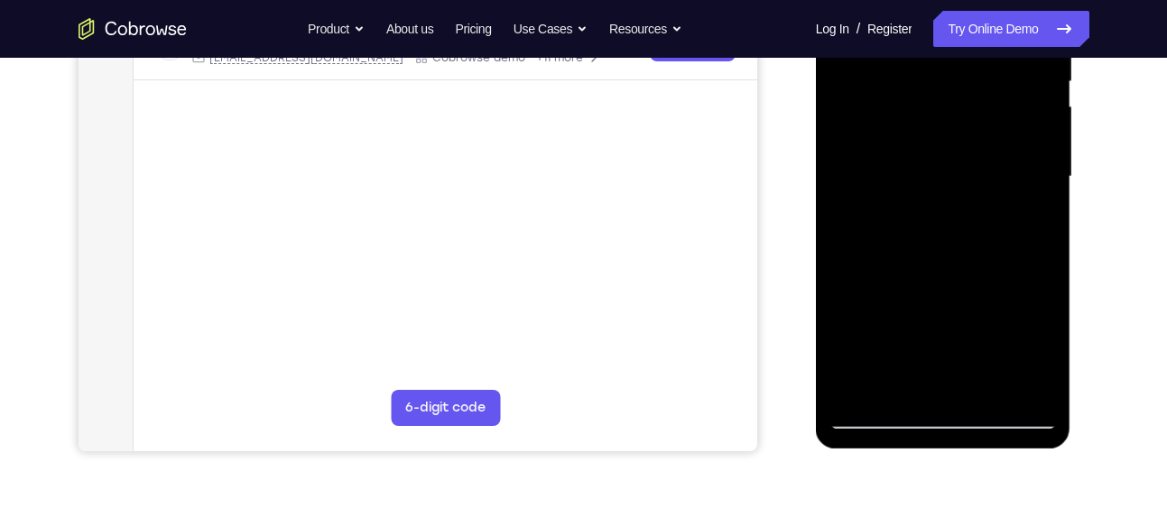
scroll to position [387, 0]
drag, startPoint x: 958, startPoint y: 314, endPoint x: 942, endPoint y: 116, distance: 198.4
click at [942, 116] on div at bounding box center [944, 178] width 228 height 506
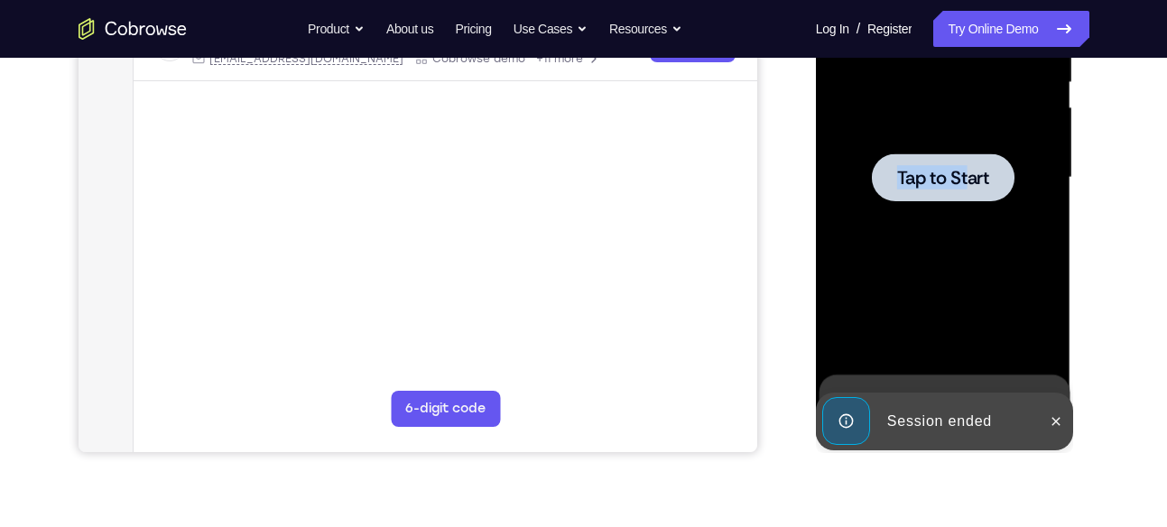
drag, startPoint x: 981, startPoint y: 307, endPoint x: 971, endPoint y: 172, distance: 135.7
click at [971, 172] on div "Tap to Start" at bounding box center [944, 178] width 228 height 506
